Goal: Information Seeking & Learning: Get advice/opinions

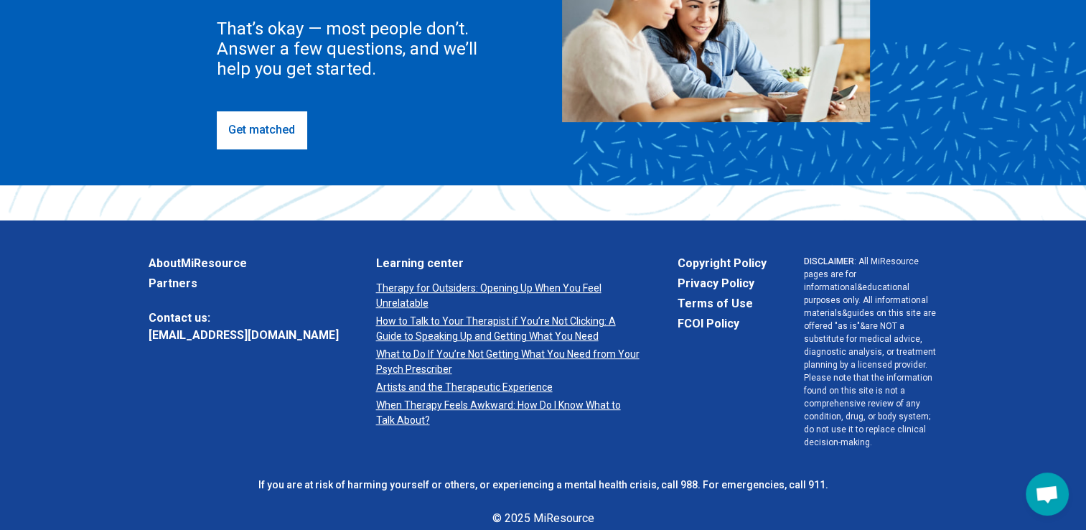
scroll to position [574, 0]
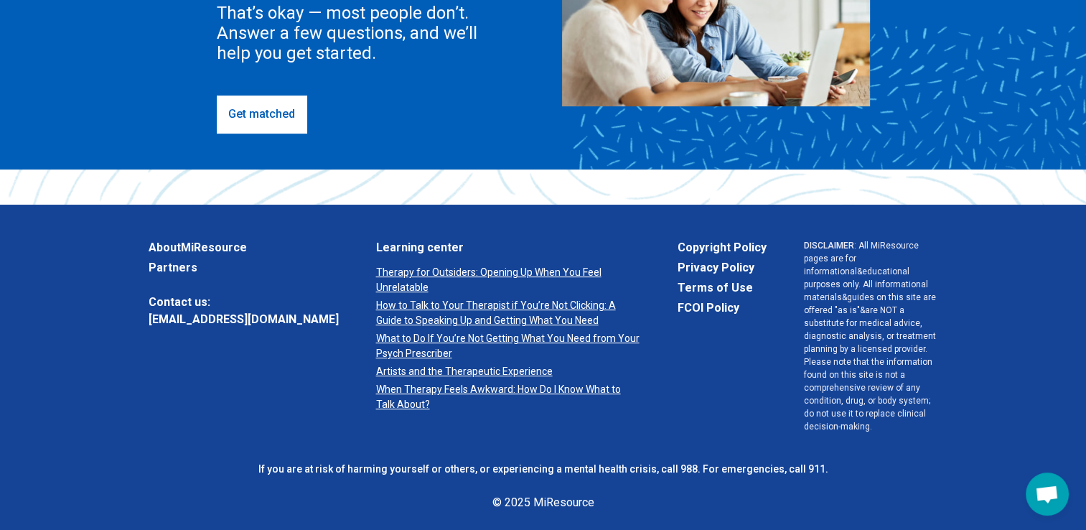
click at [253, 113] on link "Get matched" at bounding box center [262, 113] width 90 height 37
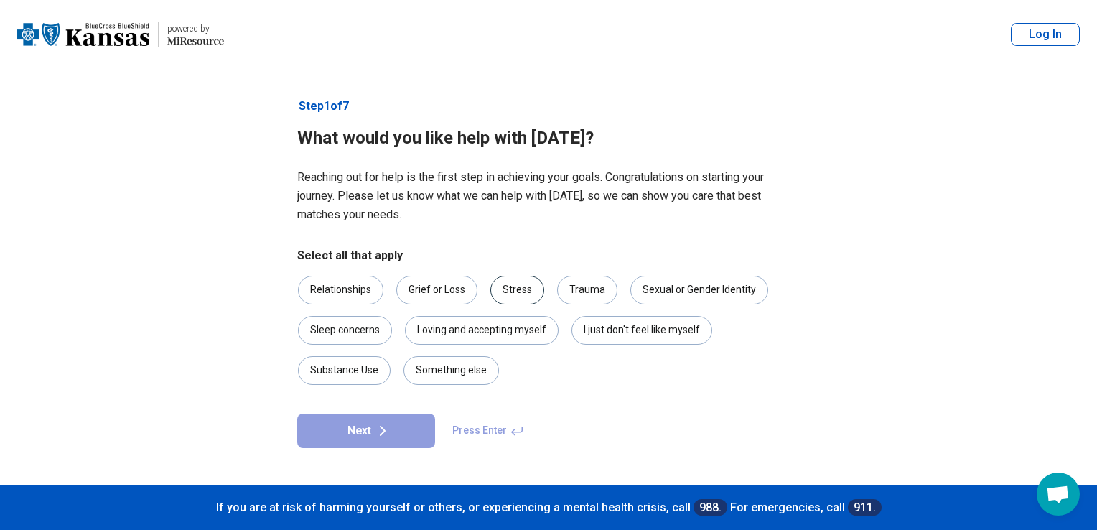
click at [519, 289] on div "Stress" at bounding box center [517, 290] width 54 height 29
click at [344, 330] on div "Sleep concerns" at bounding box center [345, 330] width 94 height 29
click at [354, 428] on button "Next" at bounding box center [366, 431] width 138 height 34
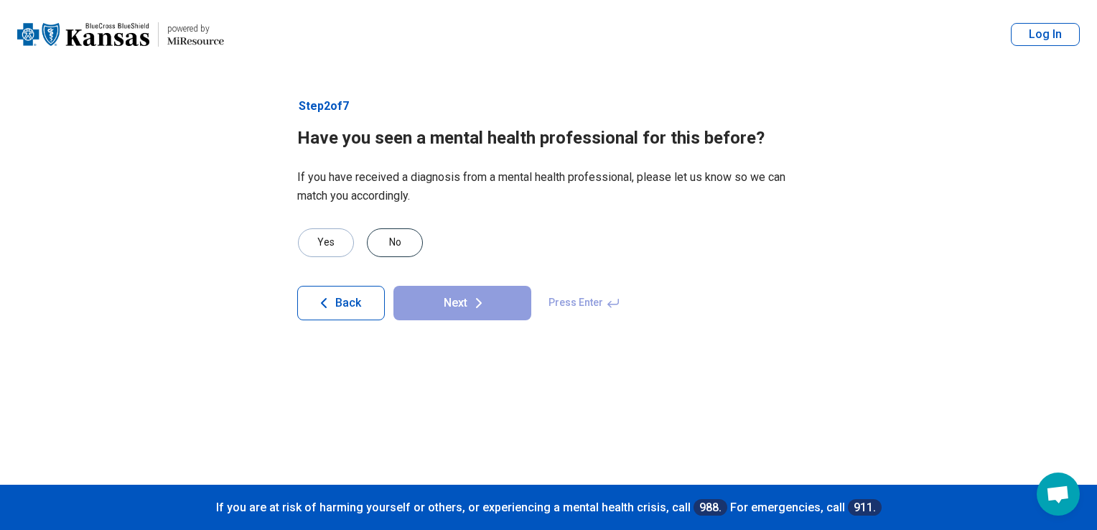
click at [401, 246] on div "No" at bounding box center [395, 242] width 56 height 29
click at [458, 301] on button "Next" at bounding box center [462, 303] width 138 height 34
click at [396, 243] on div "No" at bounding box center [395, 242] width 56 height 29
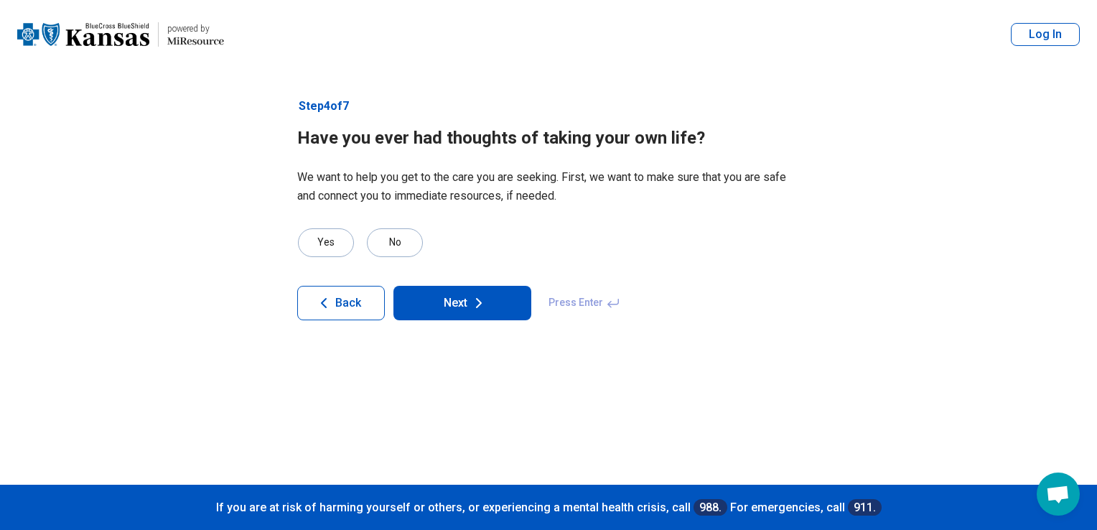
click at [477, 306] on icon at bounding box center [479, 303] width 4 height 9
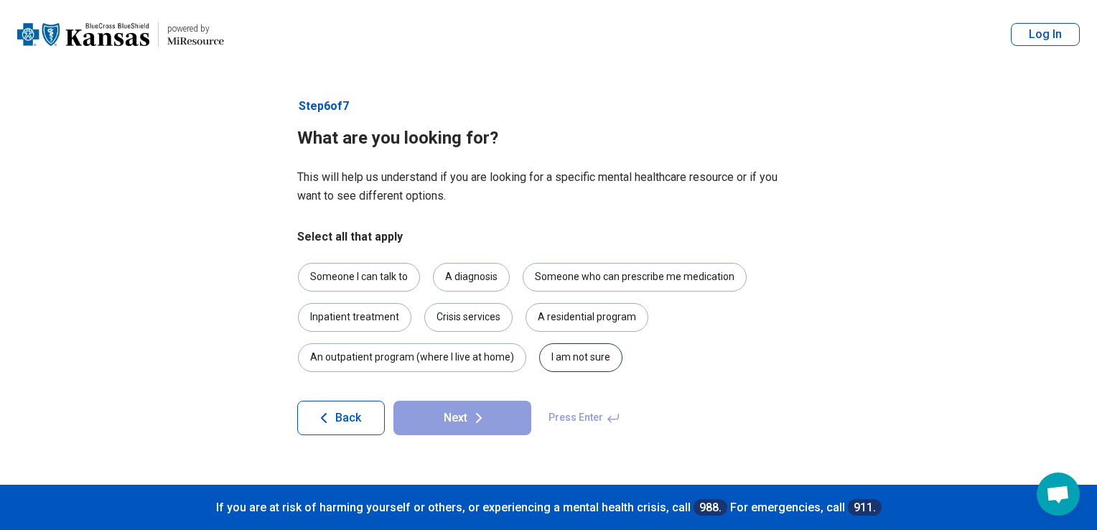
click at [586, 354] on div "I am not sure" at bounding box center [580, 357] width 83 height 29
click at [465, 424] on button "Next" at bounding box center [462, 418] width 138 height 34
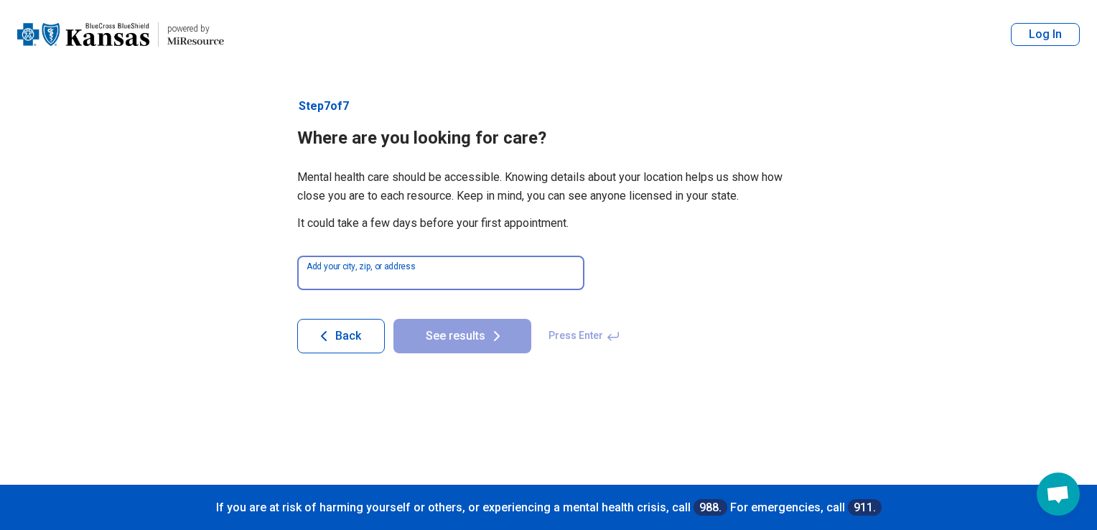
click at [414, 276] on input at bounding box center [440, 273] width 287 height 34
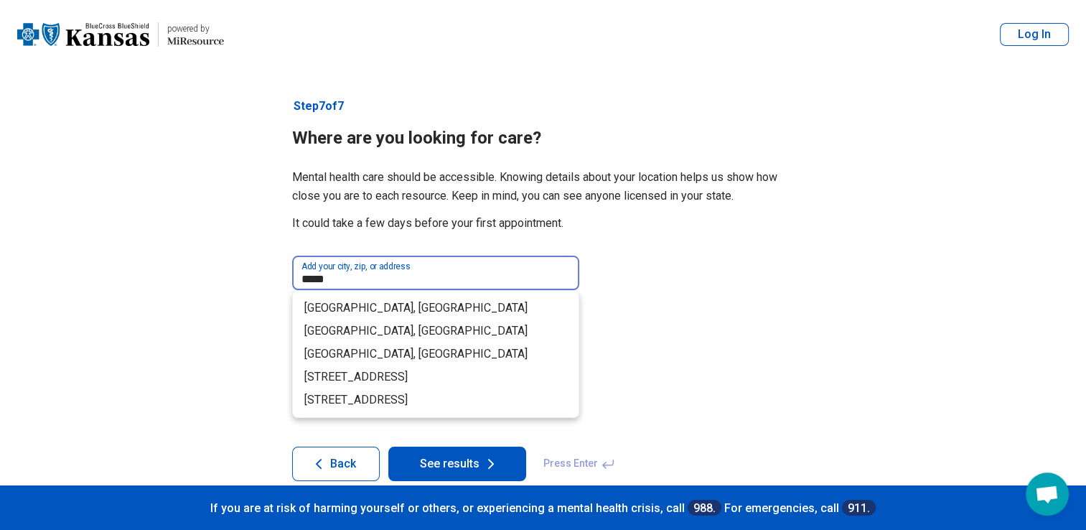
type input "*****"
click at [388, 447] on button "See results" at bounding box center [457, 464] width 138 height 34
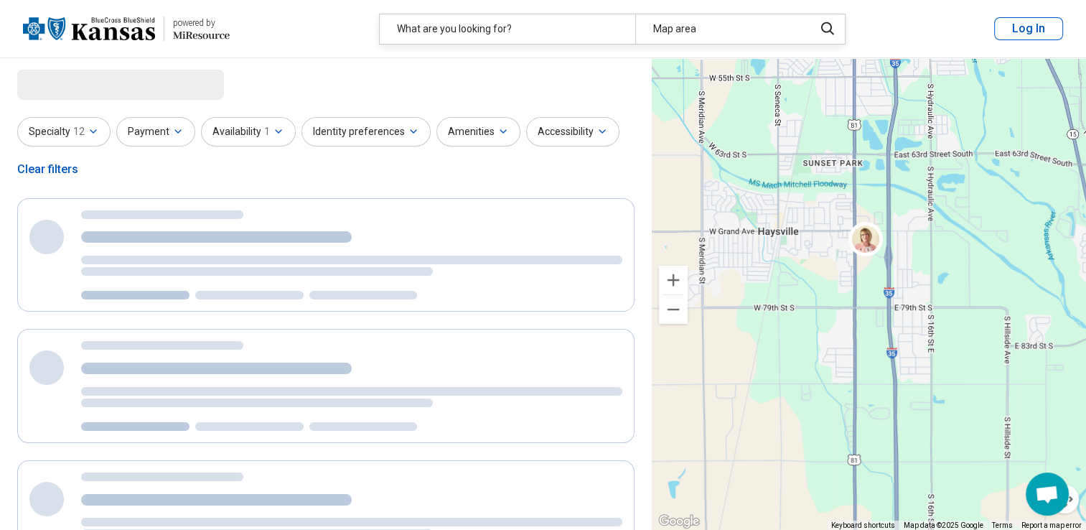
drag, startPoint x: 928, startPoint y: 197, endPoint x: 733, endPoint y: 414, distance: 290.8
click at [733, 414] on div "2 2 6 3 2" at bounding box center [869, 294] width 434 height 472
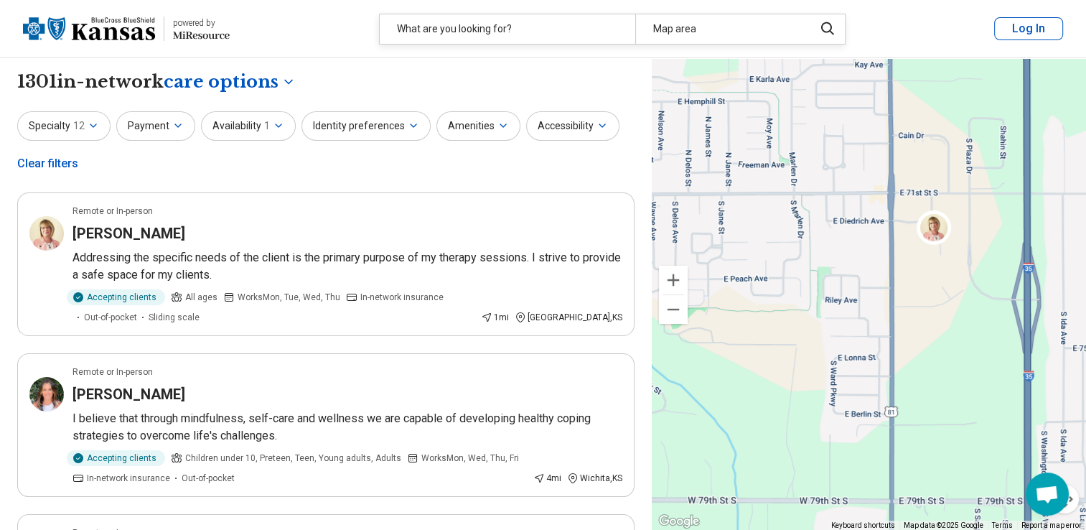
drag, startPoint x: 930, startPoint y: 145, endPoint x: 694, endPoint y: 460, distance: 393.4
click at [694, 460] on div "2 2 6 3 2" at bounding box center [869, 294] width 434 height 472
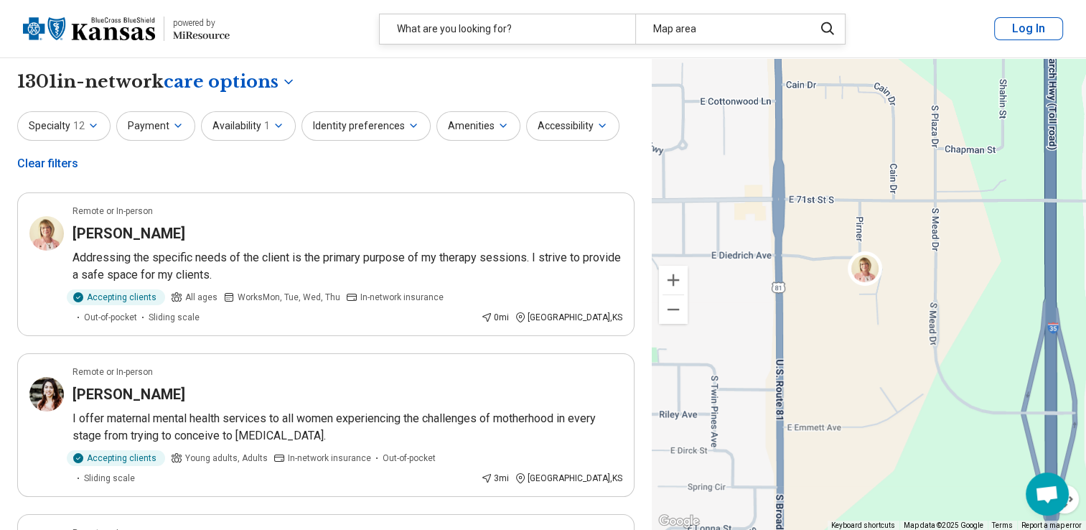
drag, startPoint x: 879, startPoint y: 268, endPoint x: 671, endPoint y: 402, distance: 247.9
click at [671, 402] on div "6 3 2 2 2" at bounding box center [869, 294] width 434 height 472
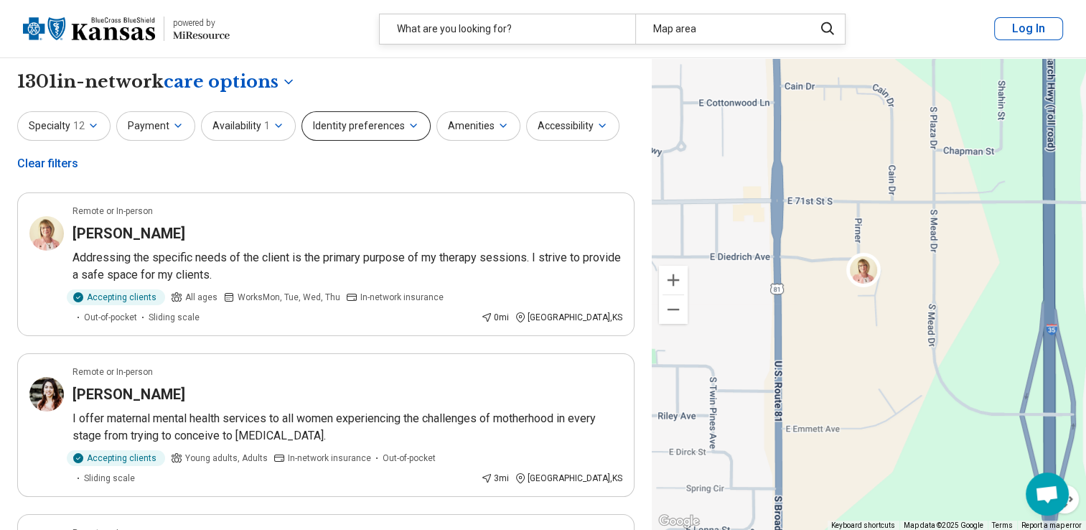
click at [397, 125] on button "Identity preferences" at bounding box center [366, 125] width 129 height 29
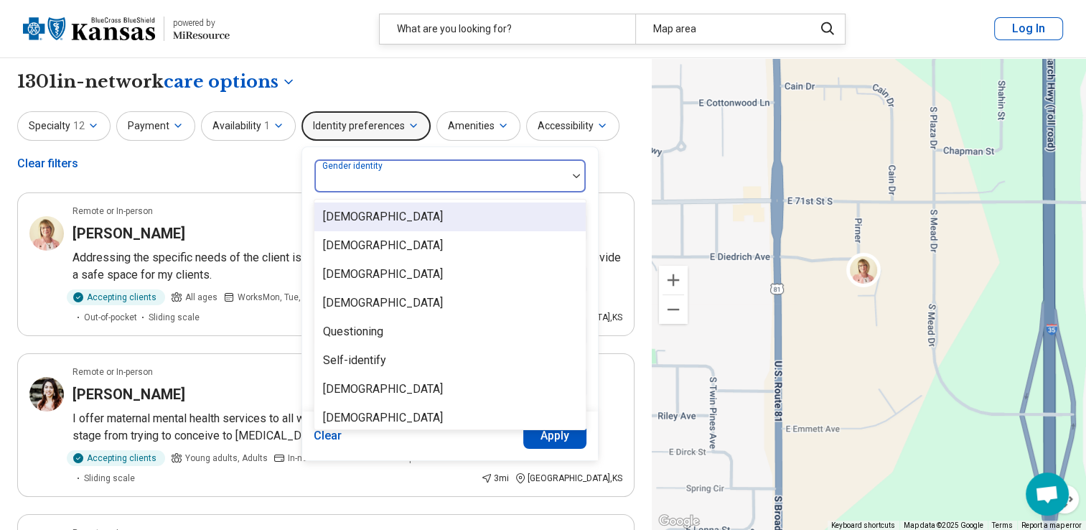
click at [538, 181] on div at bounding box center [440, 182] width 241 height 20
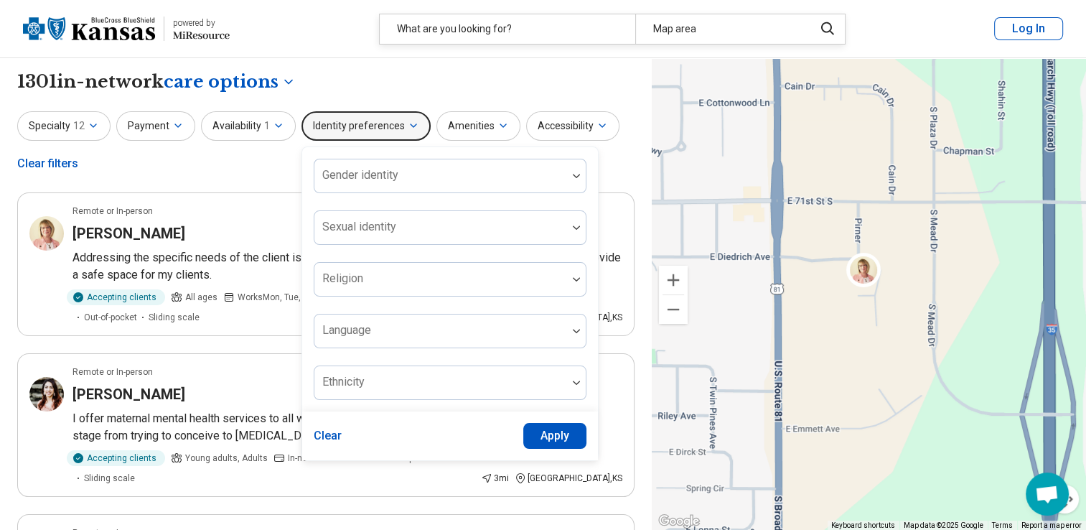
click at [264, 172] on div "Specialty 12 Payment Availability 1 Identity preferences Gender identity Sexual…" at bounding box center [325, 146] width 617 height 70
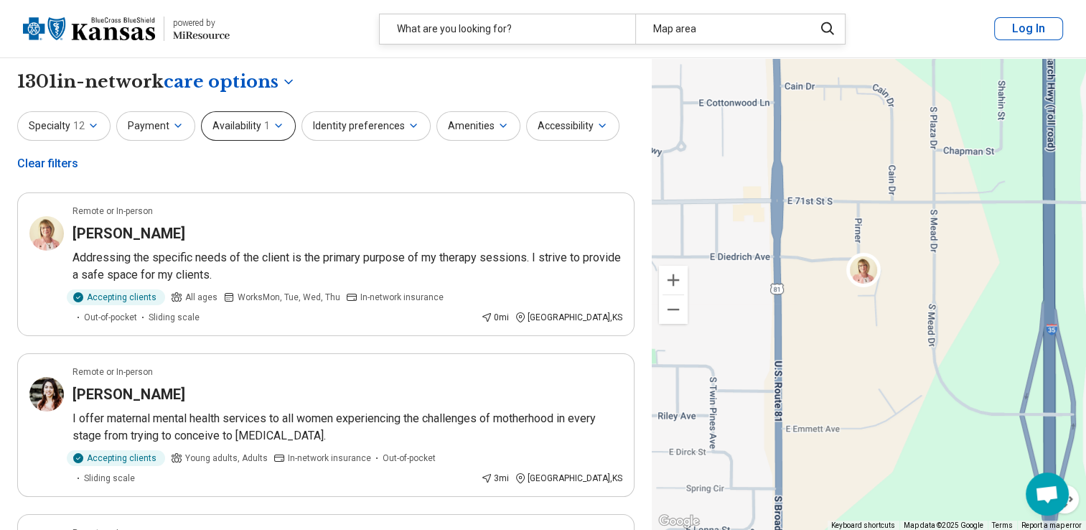
click at [276, 127] on icon "button" at bounding box center [279, 125] width 6 height 3
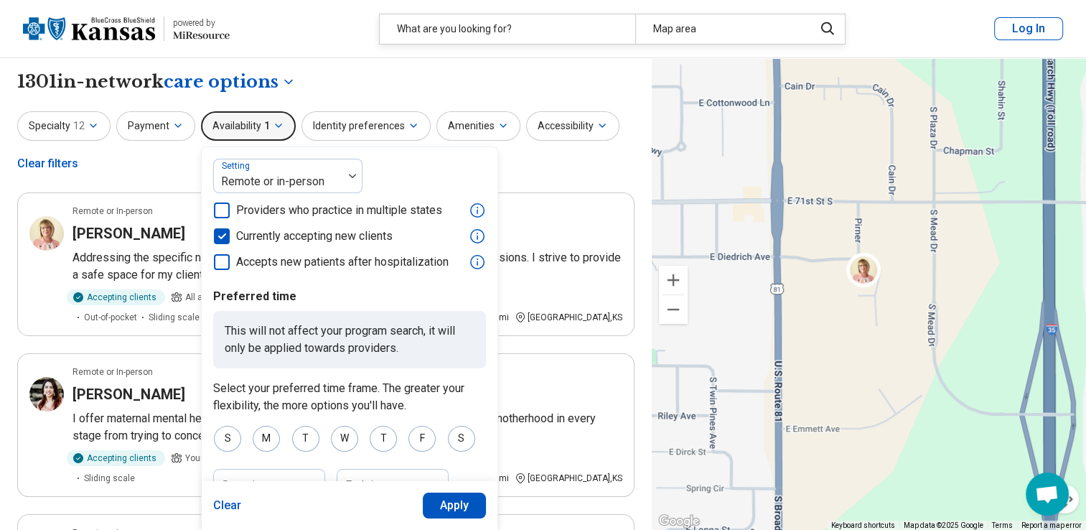
click at [276, 127] on icon "button" at bounding box center [279, 125] width 6 height 3
click at [401, 70] on div "**********" at bounding box center [325, 82] width 617 height 24
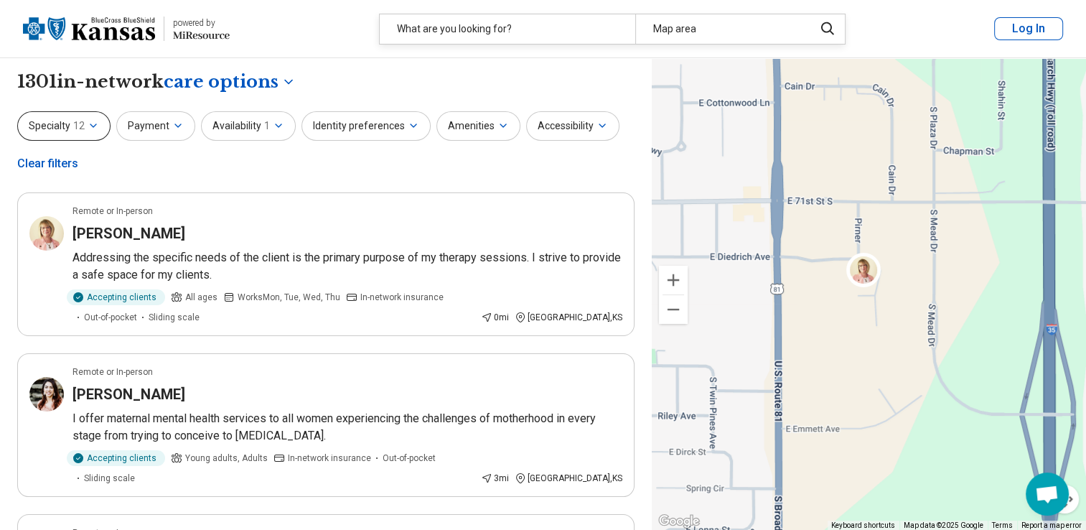
click at [90, 126] on icon "button" at bounding box center [93, 125] width 6 height 3
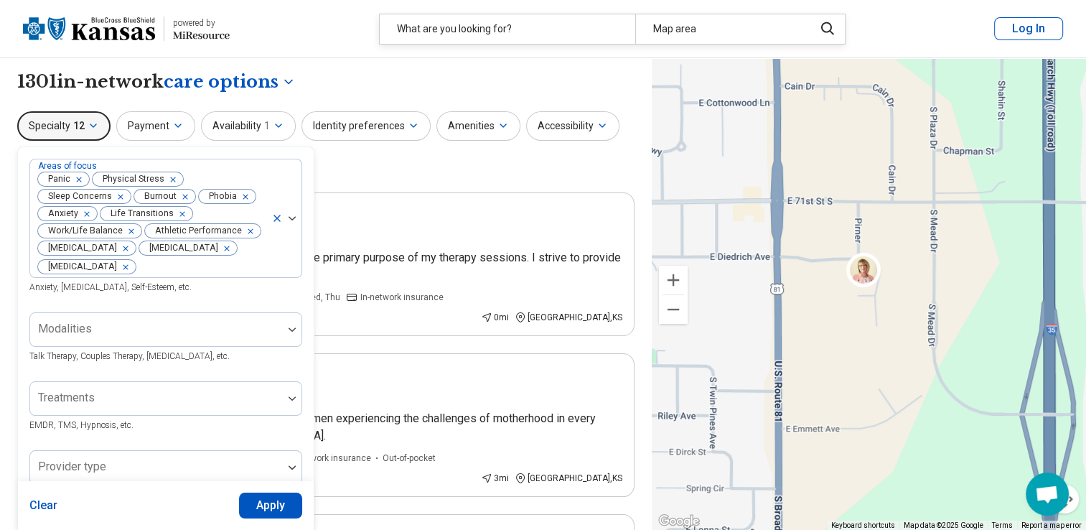
click at [90, 126] on icon "button" at bounding box center [93, 125] width 6 height 3
click at [417, 75] on div "**********" at bounding box center [325, 82] width 617 height 24
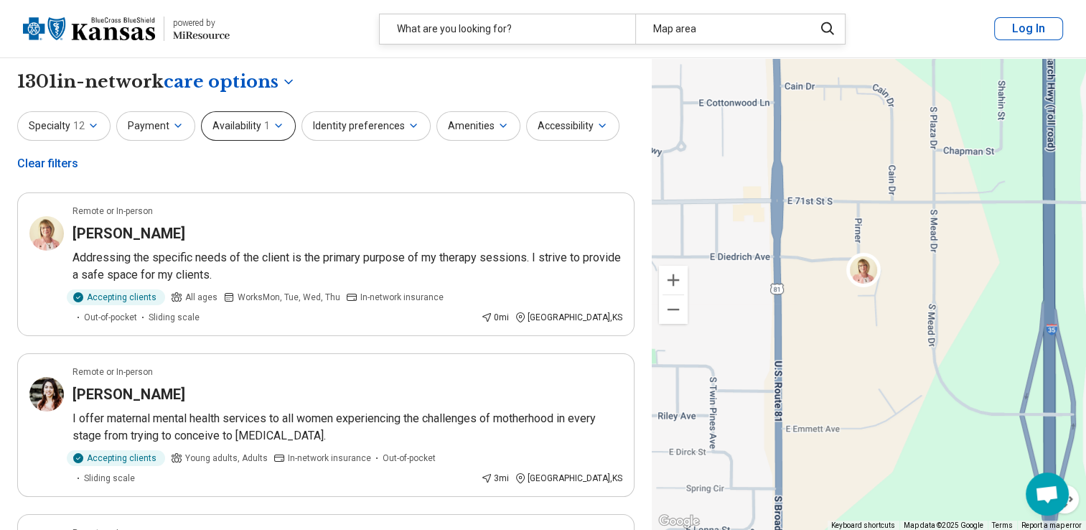
click at [273, 128] on icon "button" at bounding box center [278, 125] width 11 height 11
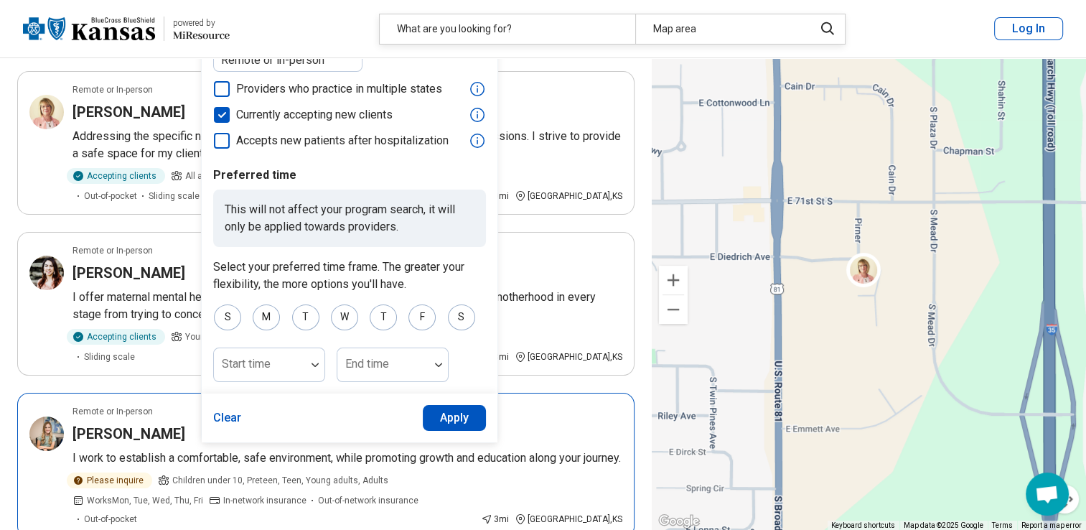
scroll to position [144, 0]
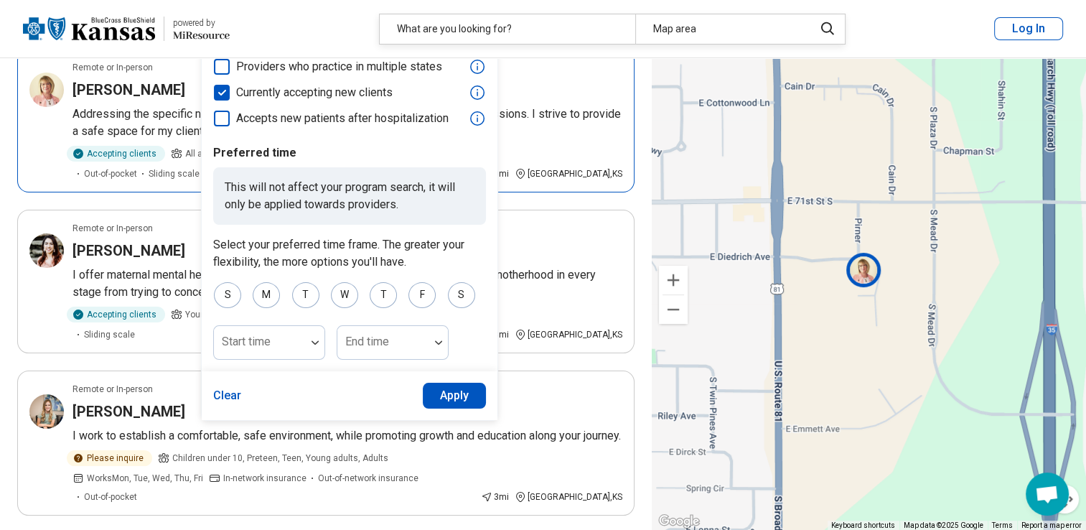
click at [551, 84] on div "Suzanne Compton" at bounding box center [348, 90] width 550 height 20
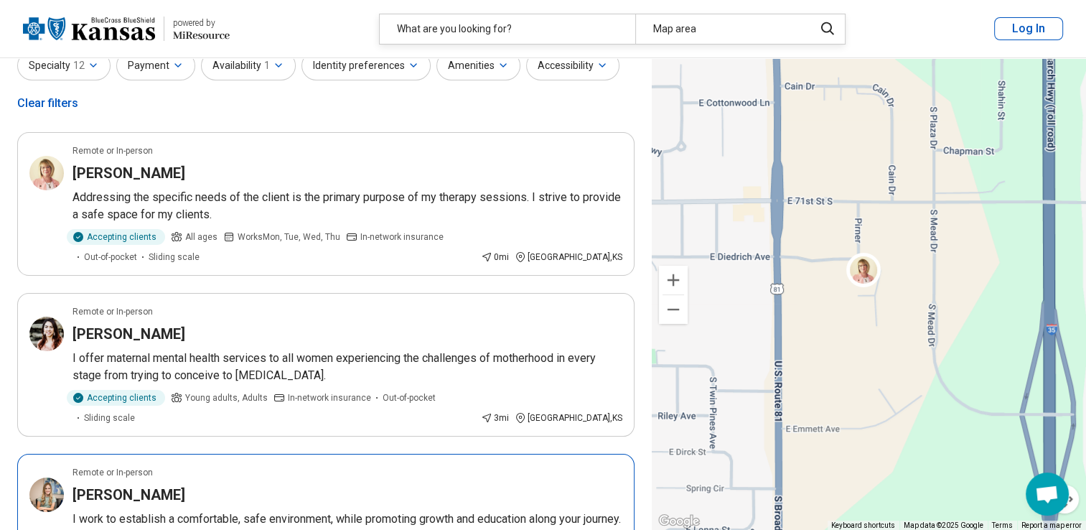
scroll to position [0, 0]
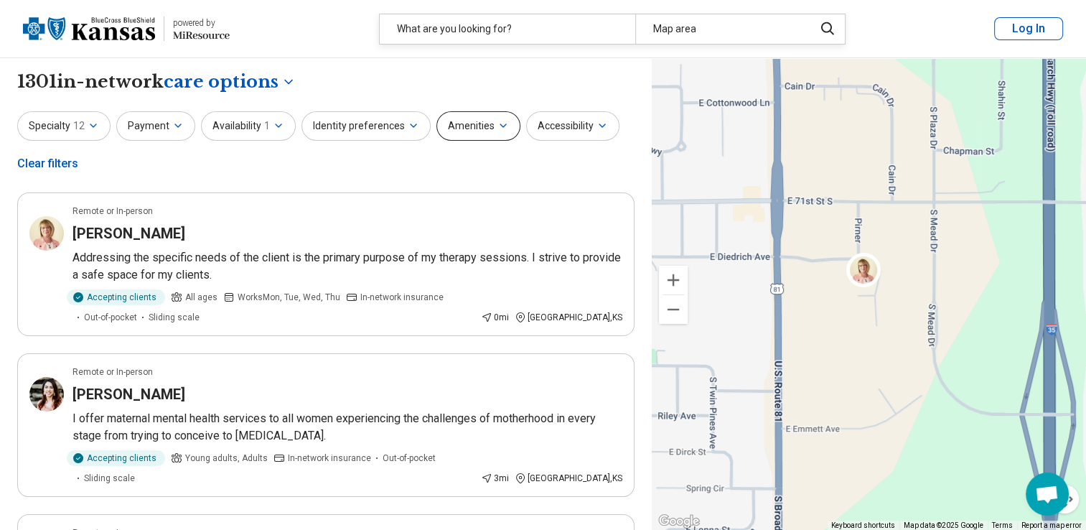
click at [498, 126] on icon "button" at bounding box center [503, 125] width 11 height 11
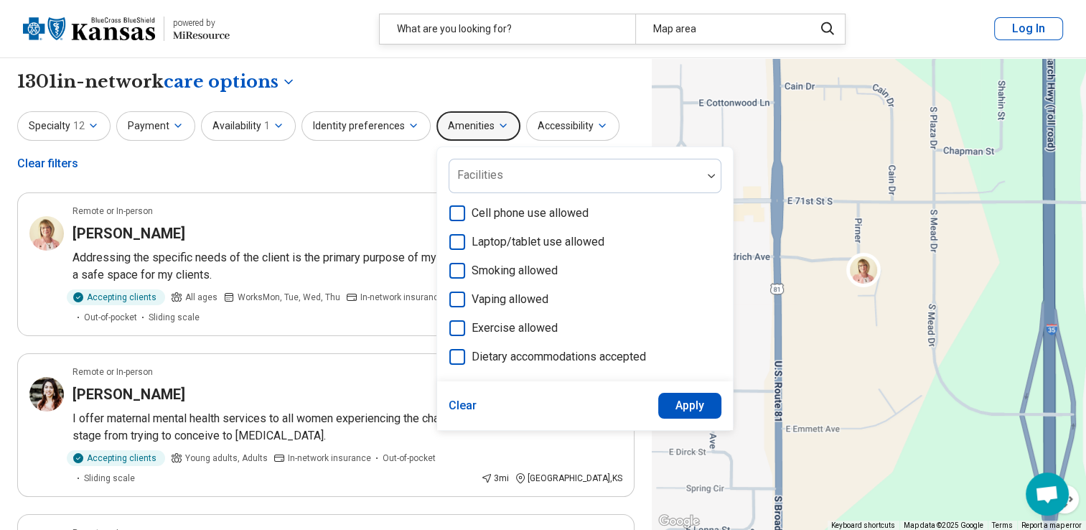
click at [498, 126] on icon "button" at bounding box center [503, 125] width 11 height 11
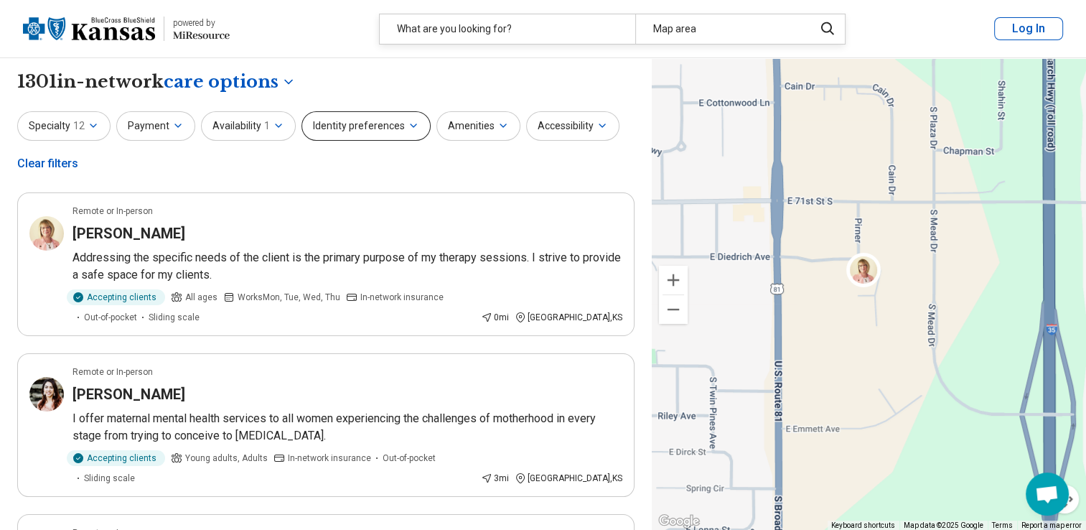
click at [411, 125] on icon "button" at bounding box center [414, 125] width 6 height 3
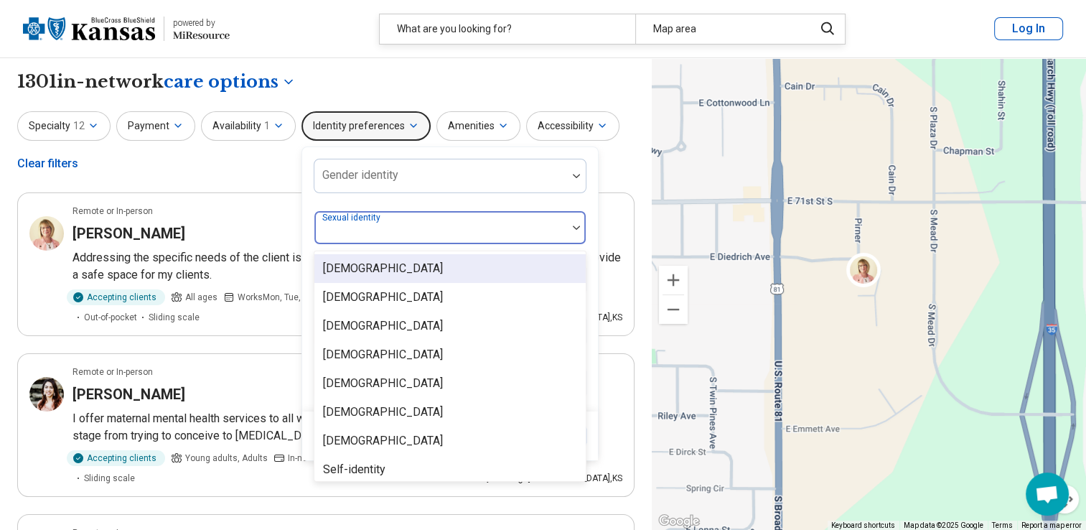
click at [499, 230] on div at bounding box center [440, 233] width 241 height 20
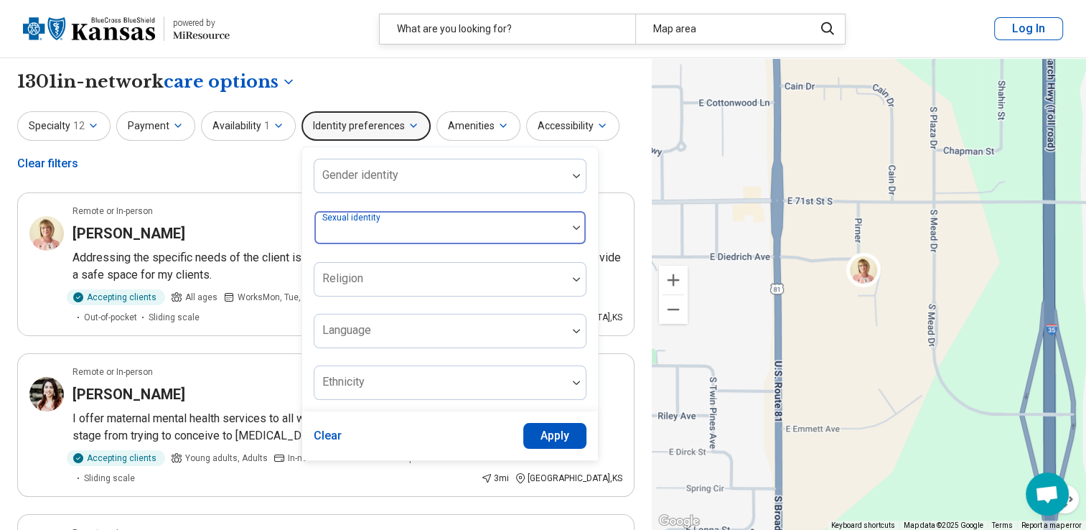
click at [499, 228] on div at bounding box center [440, 233] width 241 height 20
click at [396, 73] on div "**********" at bounding box center [325, 82] width 617 height 24
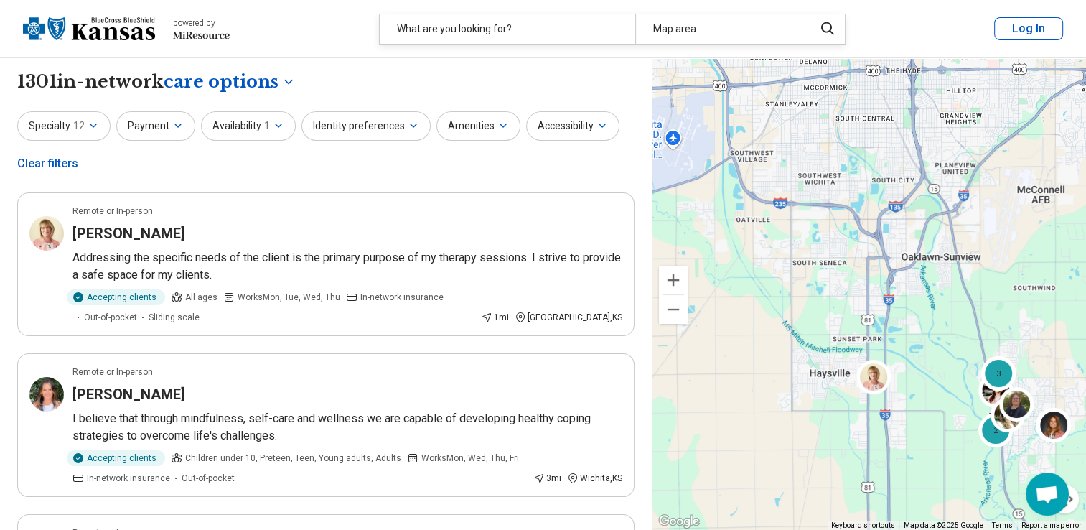
drag, startPoint x: 770, startPoint y: 210, endPoint x: 779, endPoint y: 352, distance: 143.1
click at [779, 352] on div "2 2 6 3 2" at bounding box center [869, 294] width 434 height 472
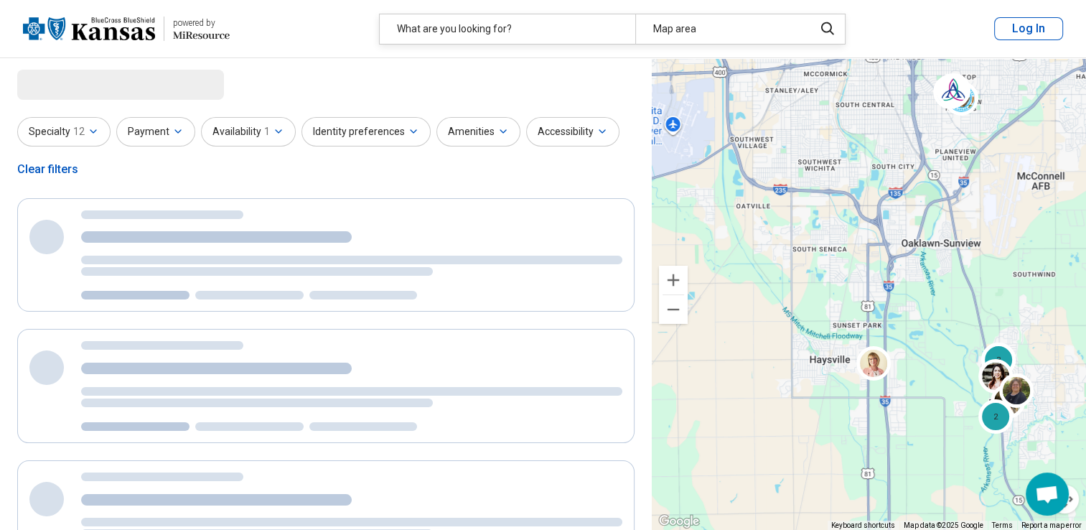
select select "***"
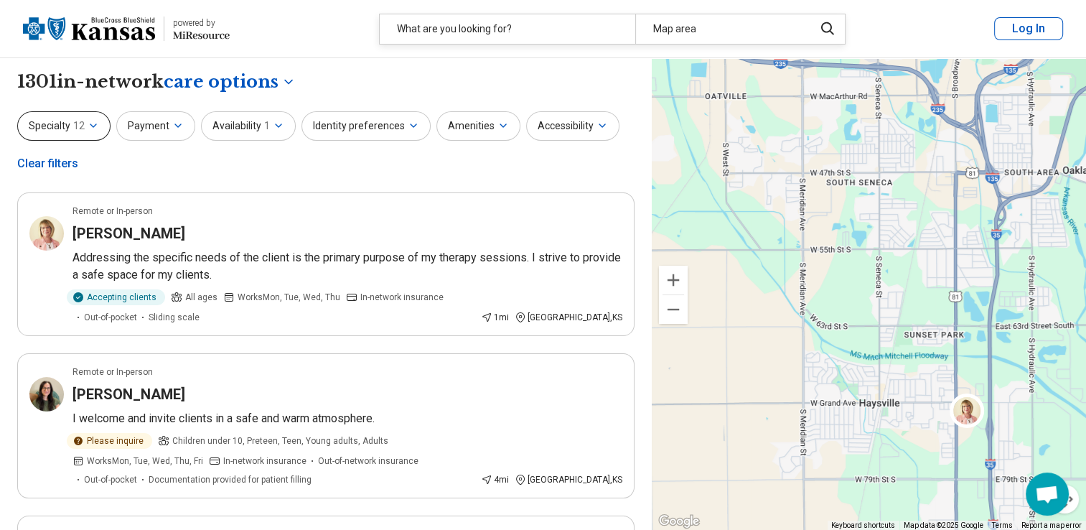
click at [89, 126] on icon "button" at bounding box center [93, 125] width 11 height 11
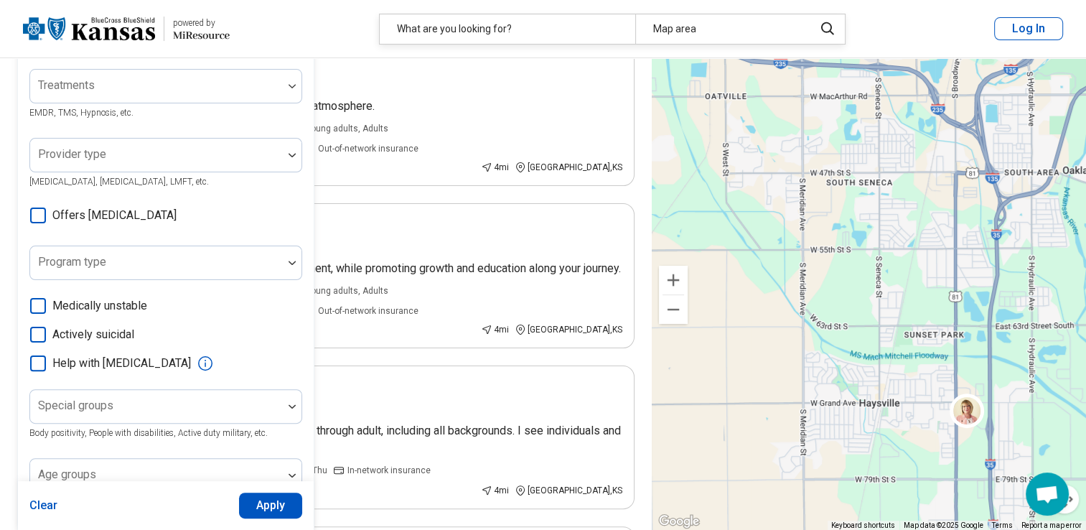
scroll to position [287, 0]
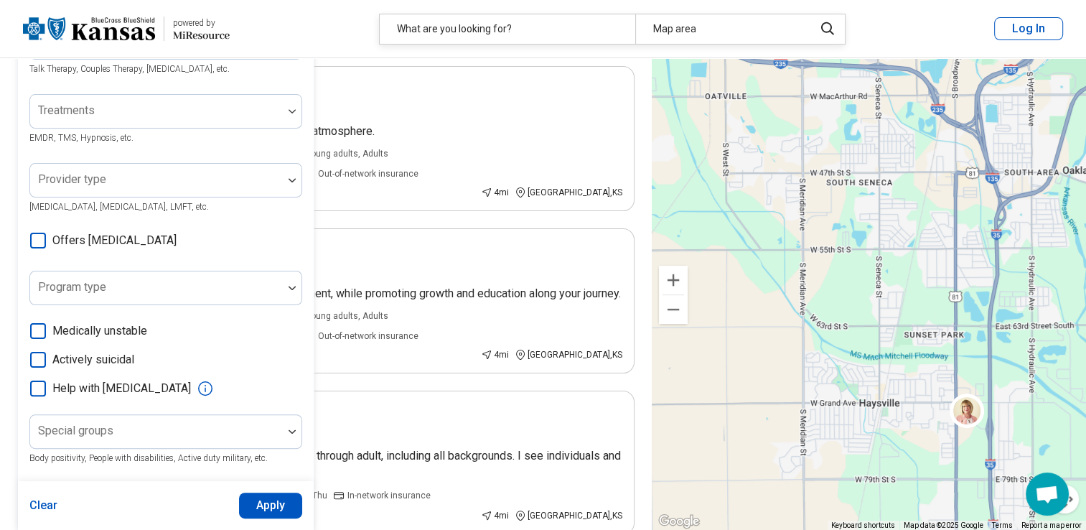
click at [38, 241] on icon at bounding box center [38, 241] width 16 height 16
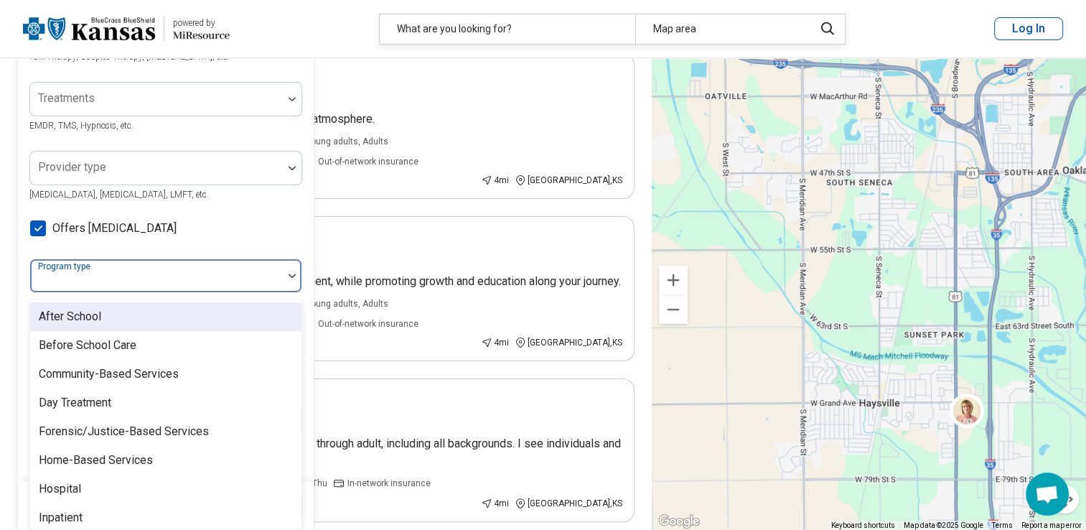
click at [276, 299] on div "Areas of focus Panic Physical Stress Sleep Concerns Burnout Phobia Anxiety Life…" at bounding box center [165, 182] width 273 height 646
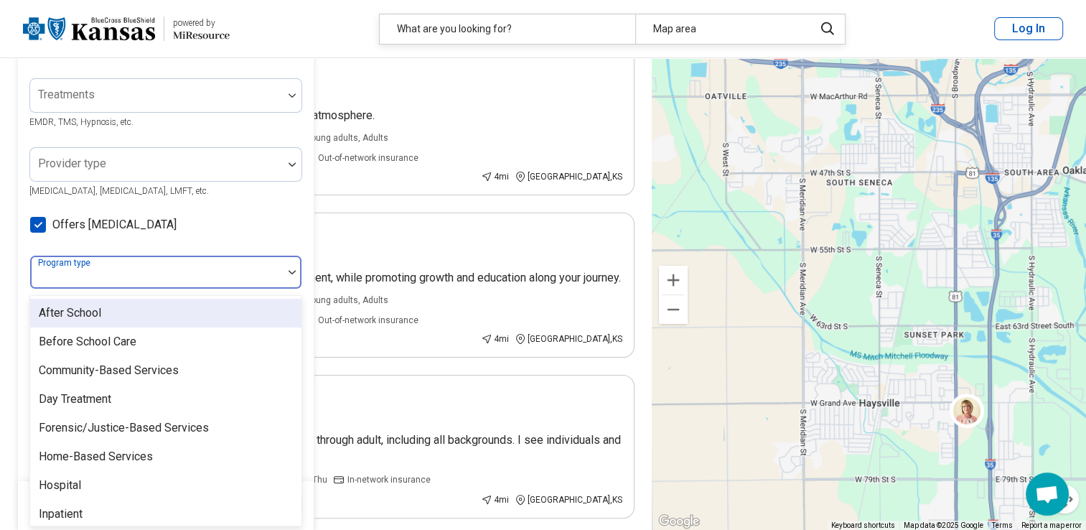
scroll to position [307, 0]
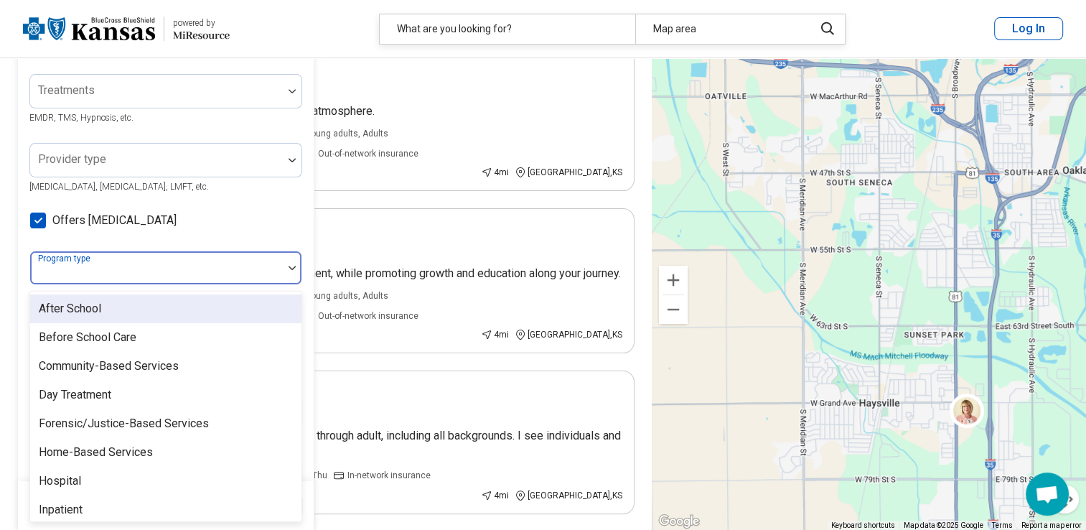
click at [281, 292] on div "After School Before School Care Community-Based Services Day Treatment Forensic…" at bounding box center [165, 406] width 273 height 231
click at [269, 213] on div "Areas of focus Panic Physical Stress Sleep Concerns Burnout Phobia Anxiety Life…" at bounding box center [165, 174] width 273 height 646
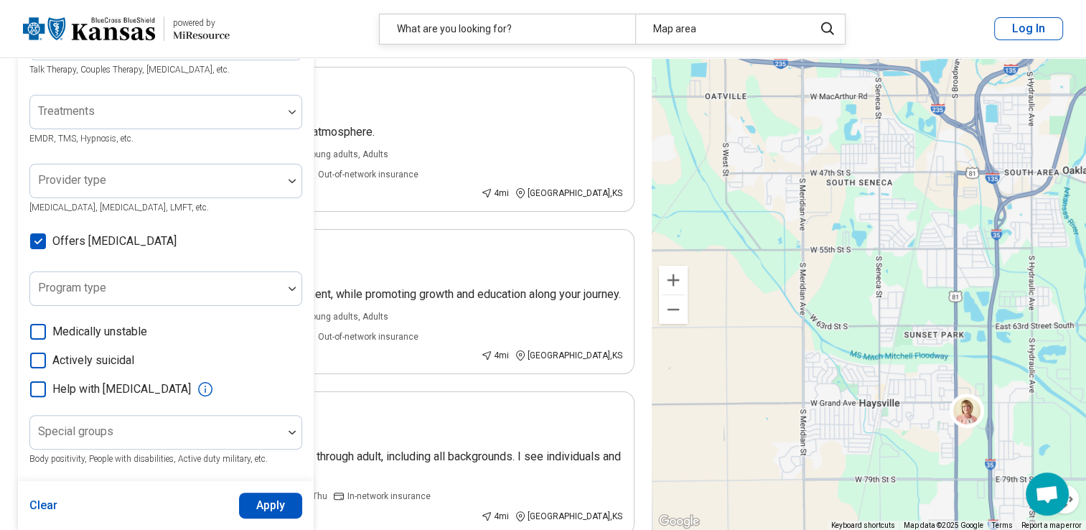
scroll to position [287, 0]
click at [269, 509] on button "Apply" at bounding box center [271, 505] width 64 height 26
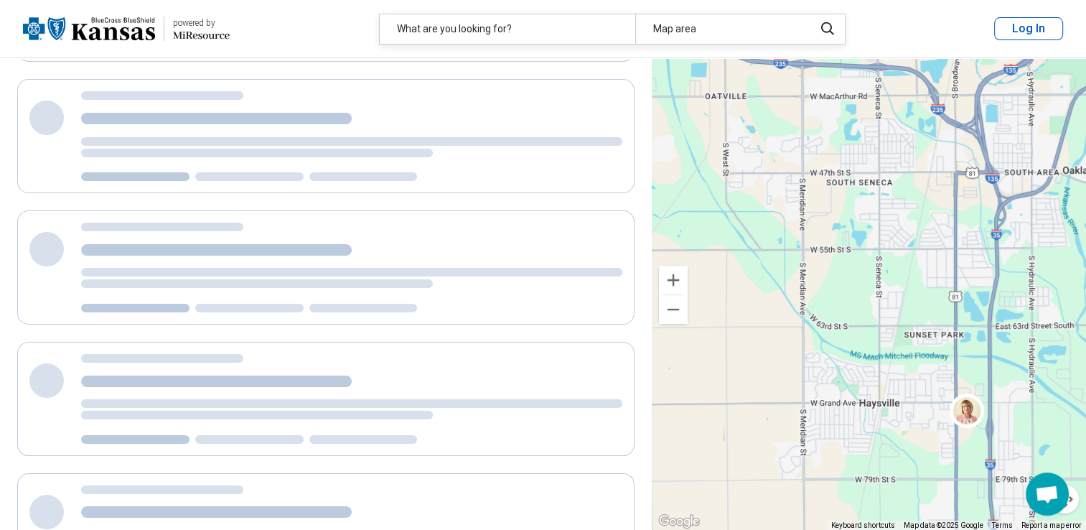
scroll to position [0, 0]
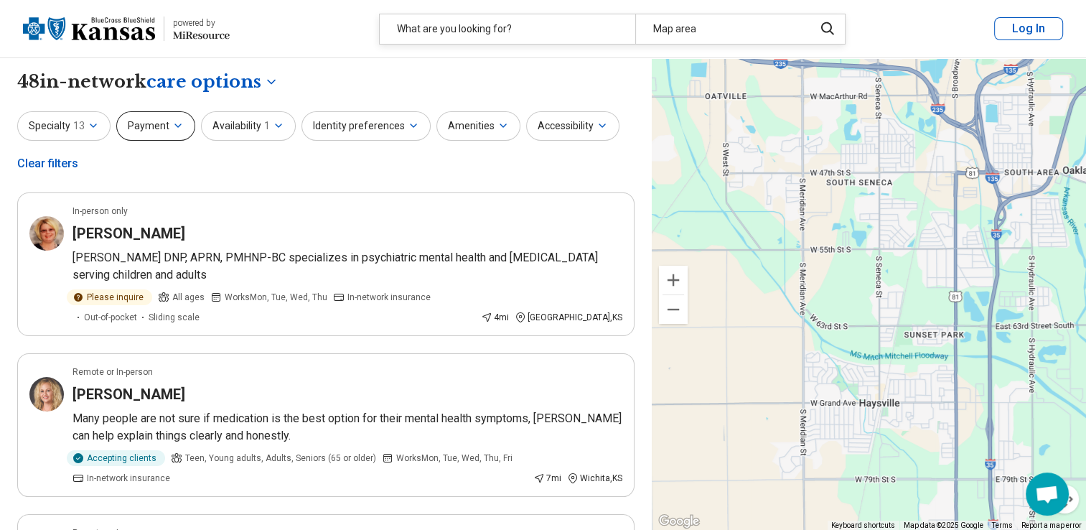
click at [172, 123] on icon "button" at bounding box center [177, 125] width 11 height 11
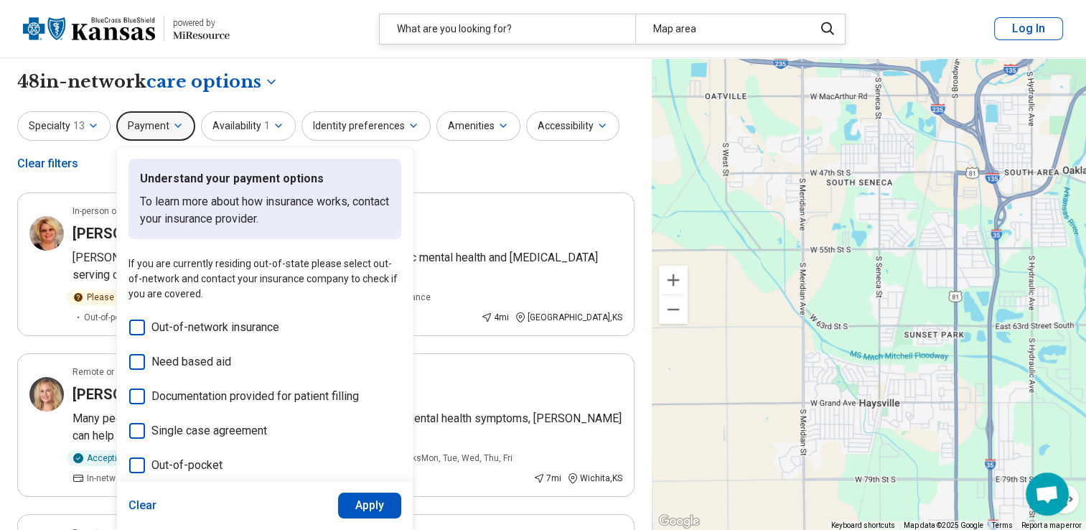
click at [332, 80] on div "**********" at bounding box center [325, 82] width 617 height 24
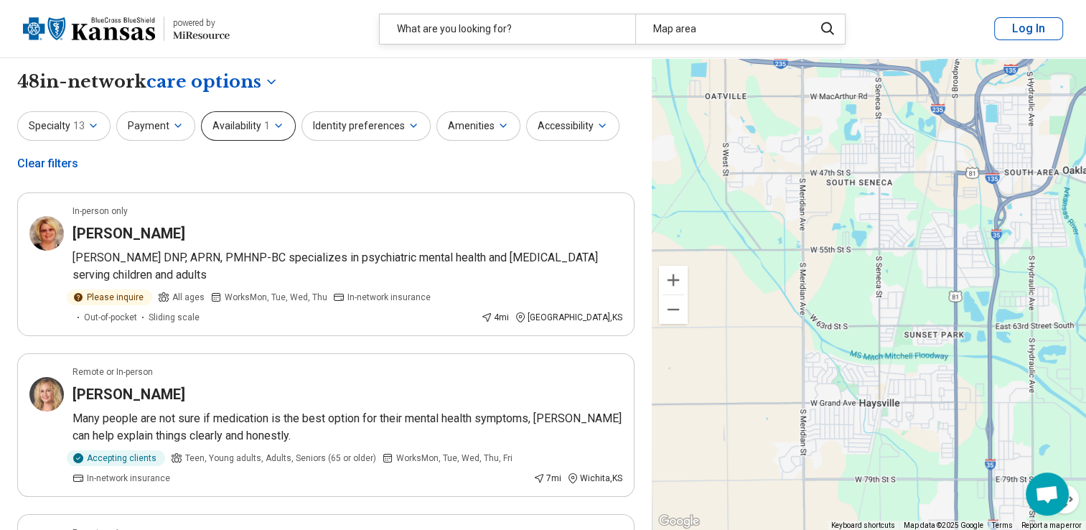
click at [248, 126] on button "Availability 1" at bounding box center [248, 125] width 95 height 29
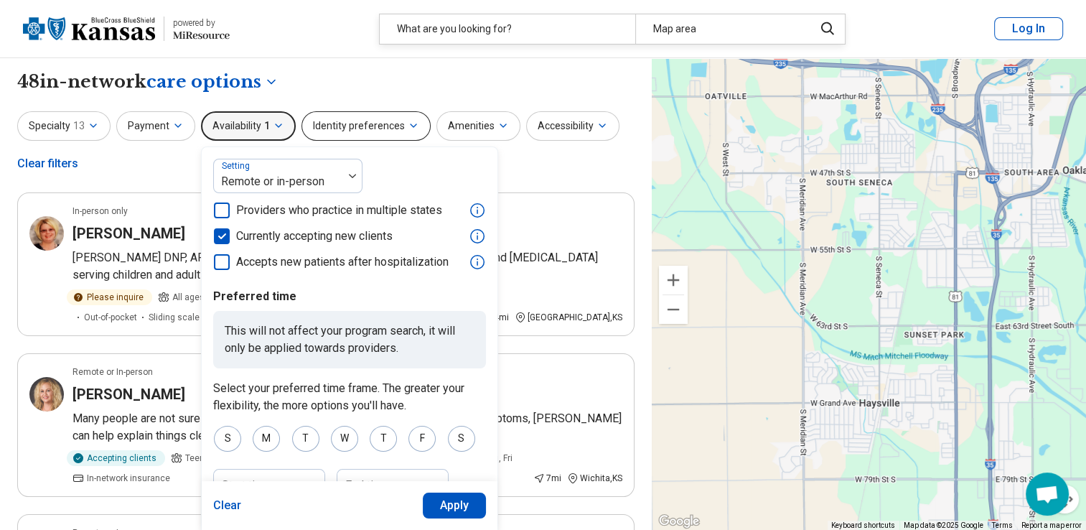
click at [371, 123] on button "Identity preferences" at bounding box center [366, 125] width 129 height 29
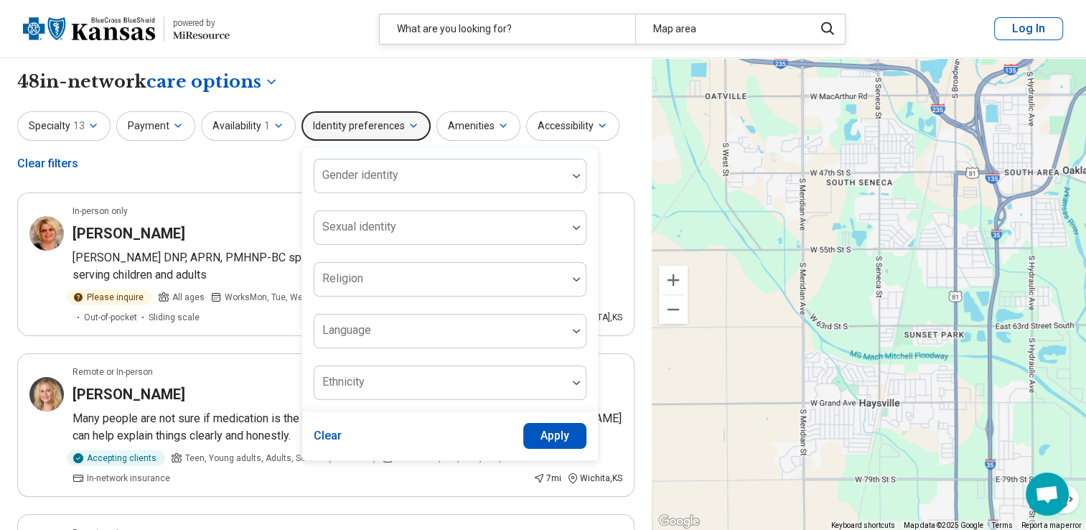
click at [337, 76] on div "**********" at bounding box center [325, 82] width 617 height 24
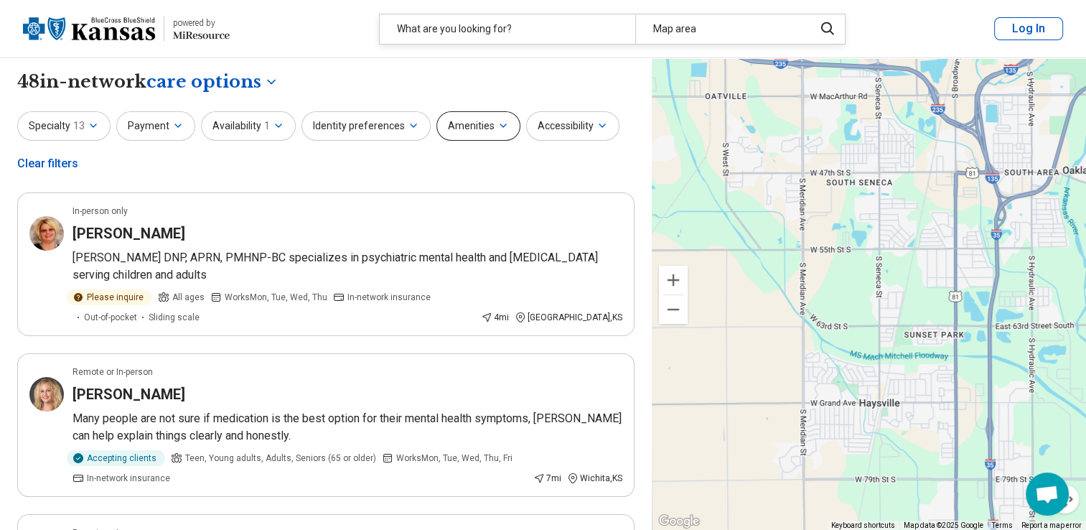
click at [480, 130] on button "Amenities" at bounding box center [478, 125] width 84 height 29
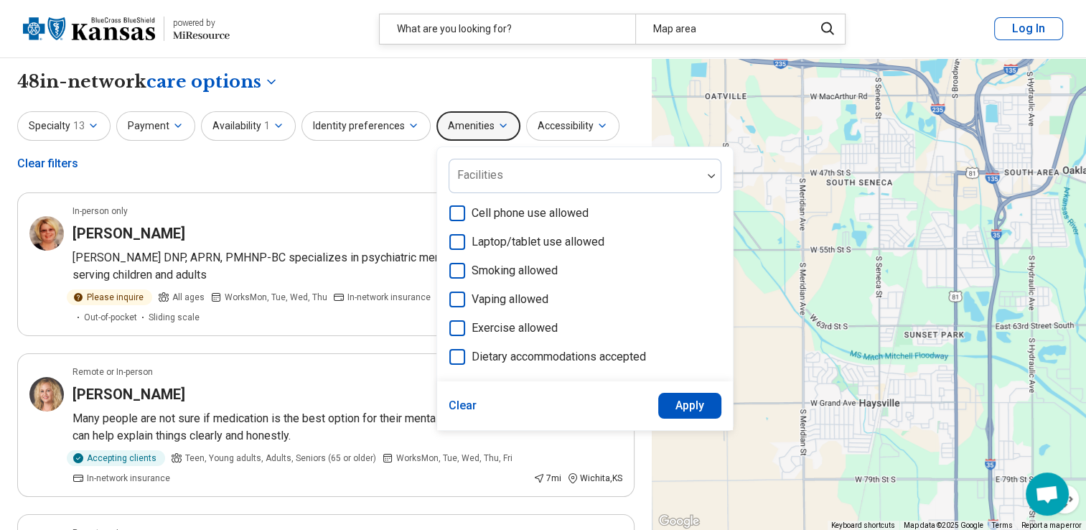
click at [541, 76] on div "**********" at bounding box center [325, 82] width 617 height 24
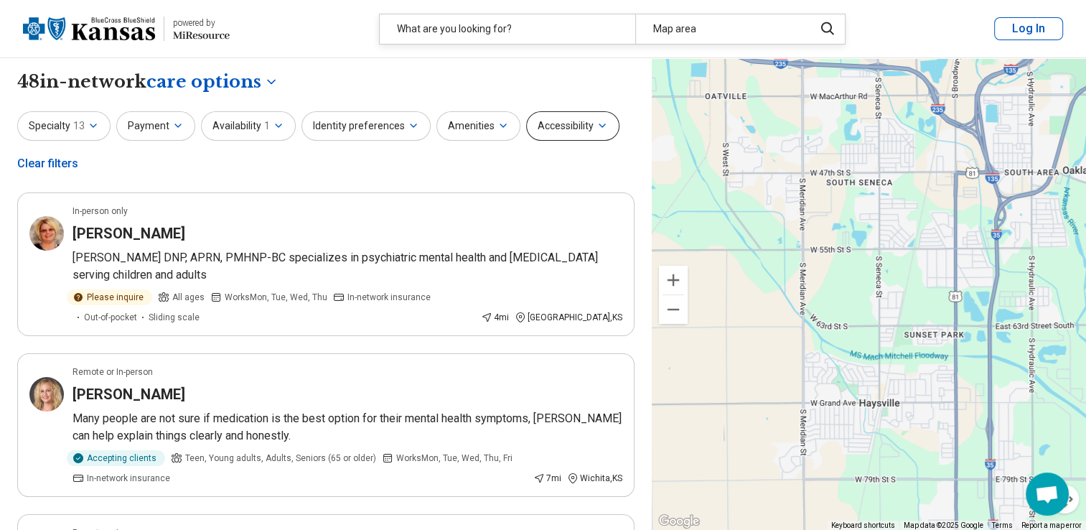
click at [571, 128] on button "Accessibility" at bounding box center [572, 125] width 93 height 29
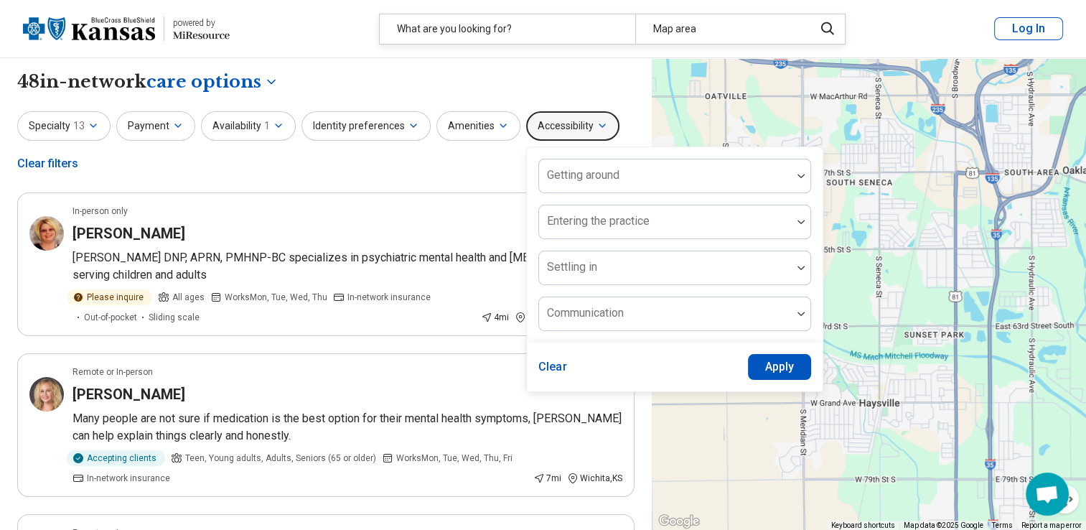
click at [439, 70] on div "**********" at bounding box center [325, 82] width 617 height 24
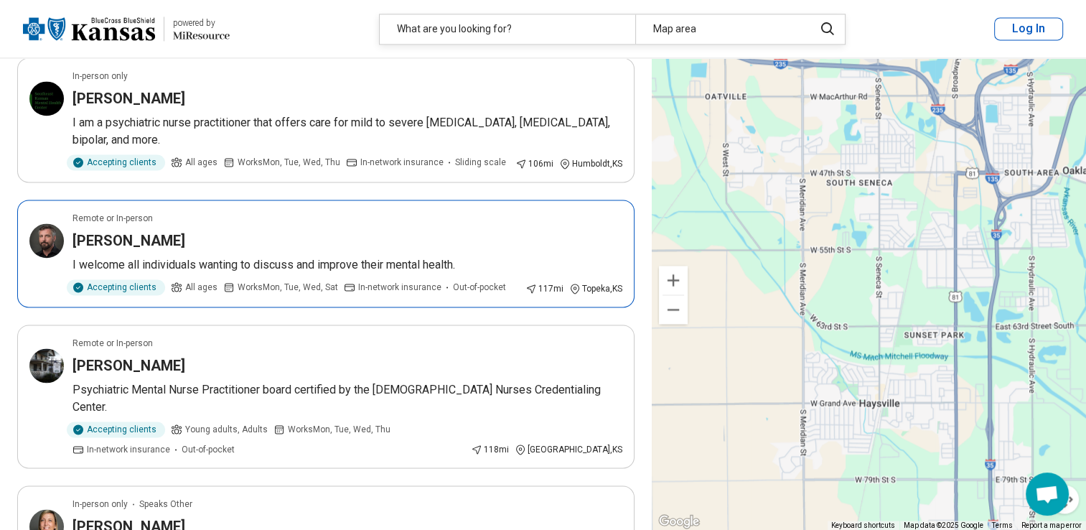
scroll to position [2225, 0]
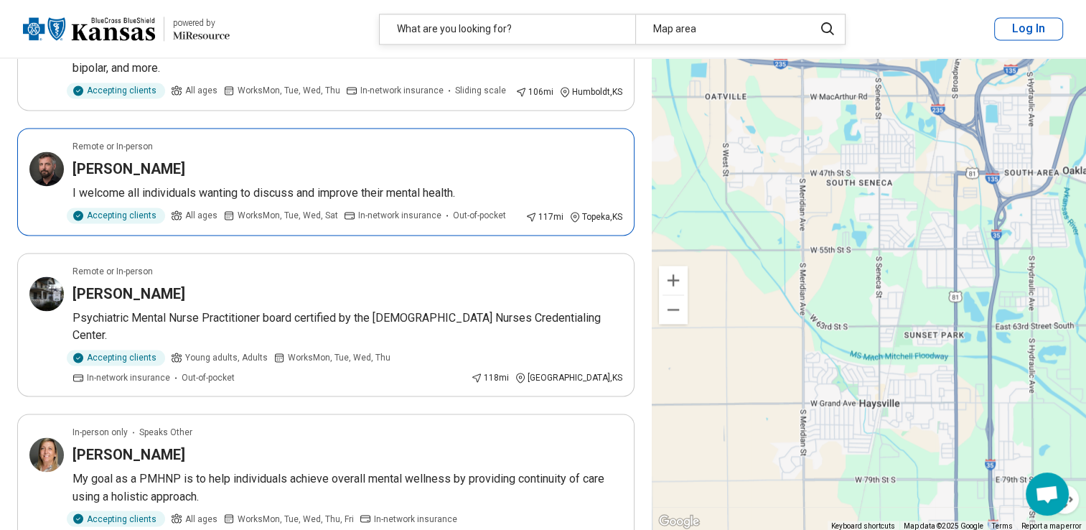
click at [195, 140] on div "Remote or In-person" at bounding box center [348, 146] width 550 height 13
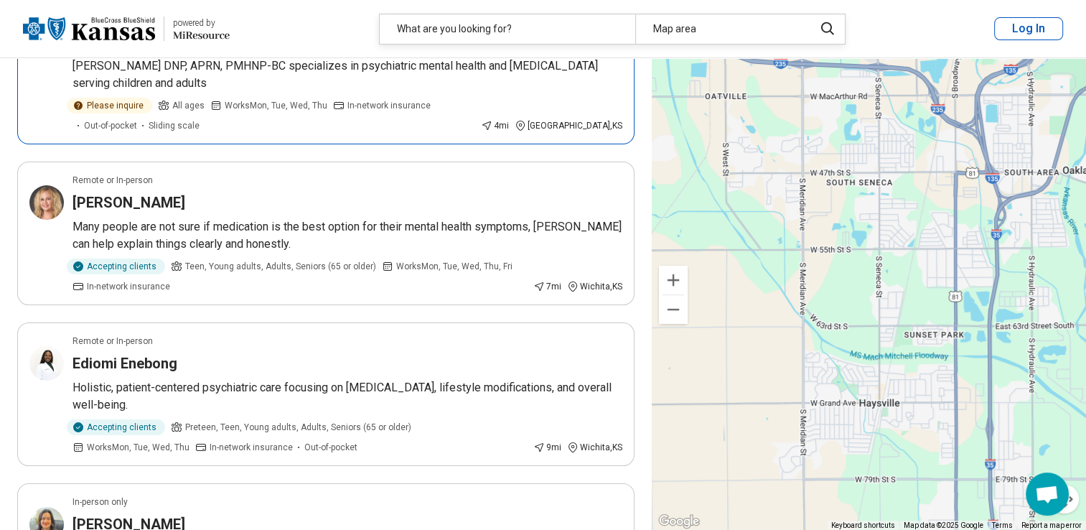
scroll to position [215, 0]
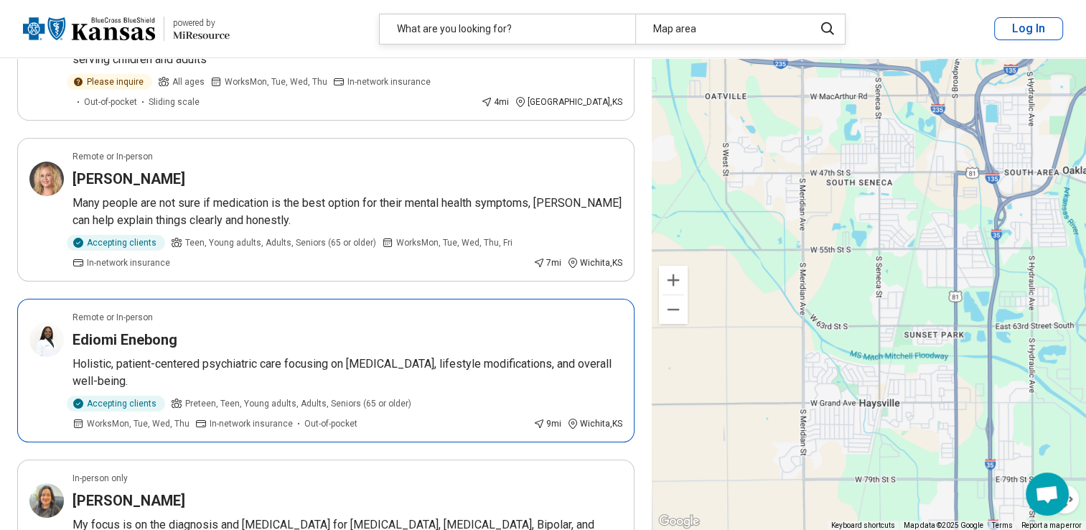
click at [226, 332] on div "Ediomi Enebong" at bounding box center [348, 340] width 550 height 20
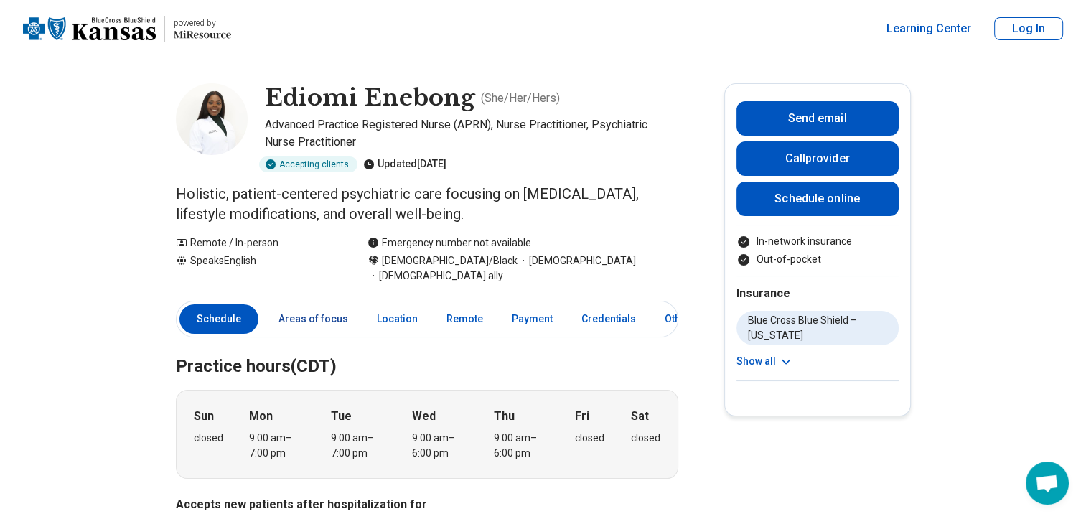
click at [318, 304] on link "Areas of focus" at bounding box center [313, 318] width 87 height 29
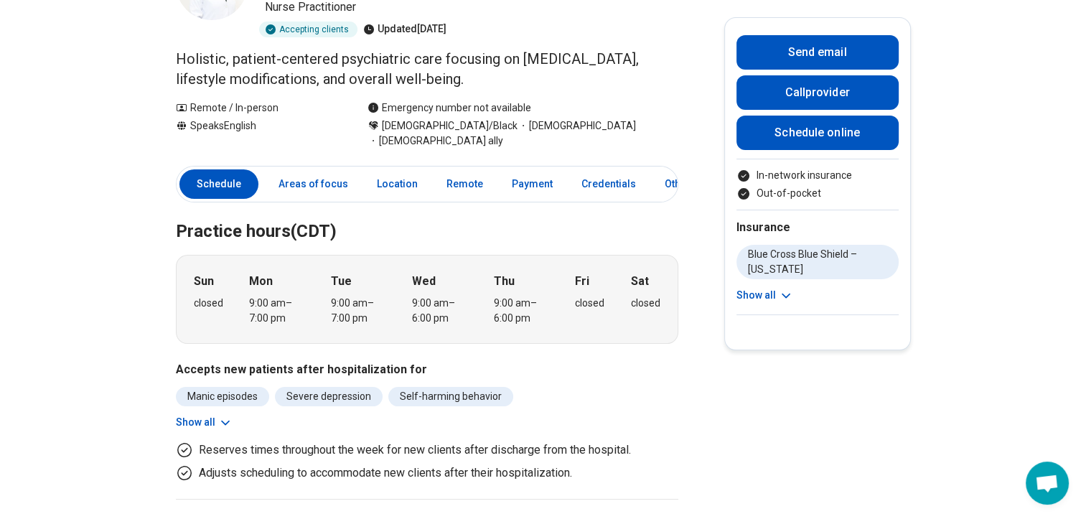
scroll to position [27, 0]
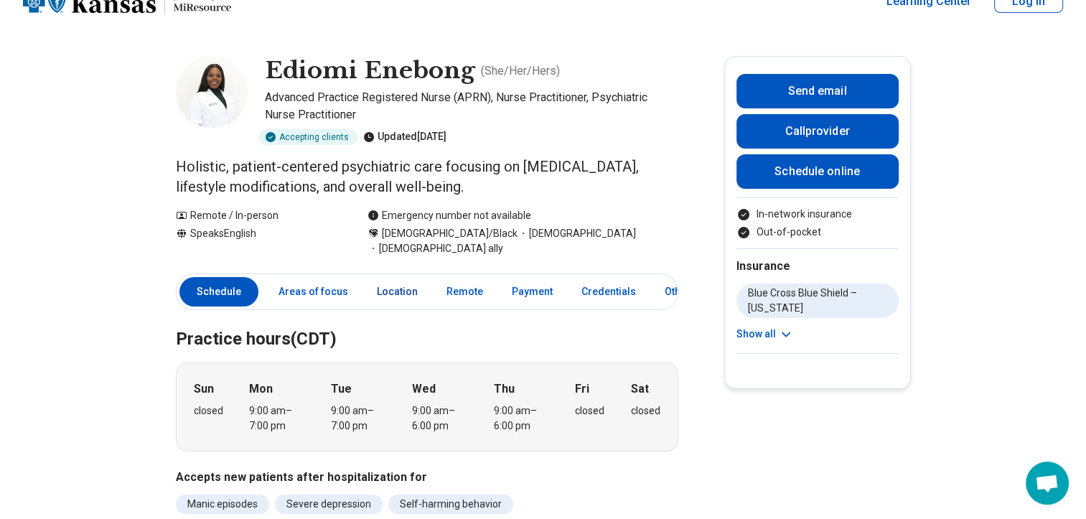
click at [389, 277] on link "Location" at bounding box center [397, 291] width 58 height 29
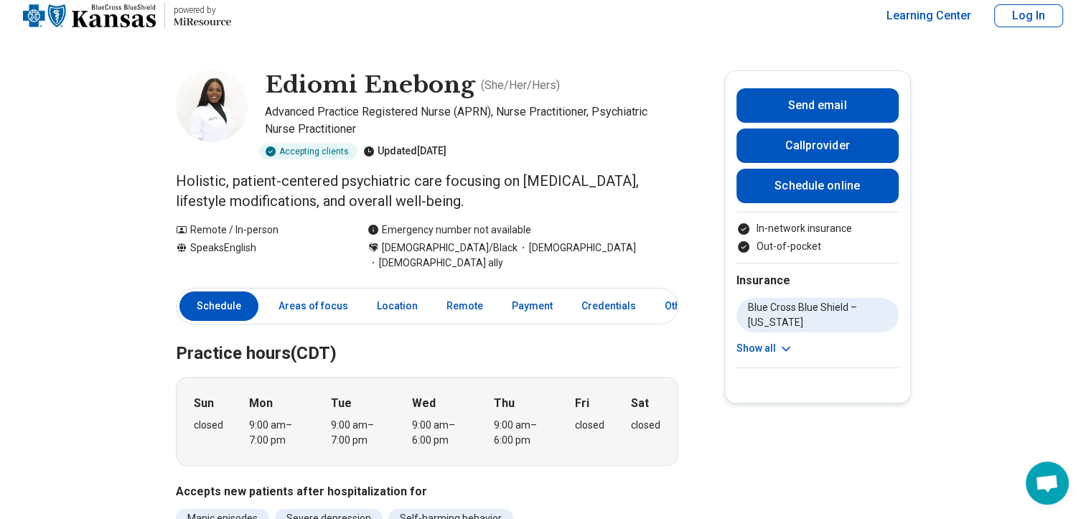
scroll to position [0, 0]
